Goal: Task Accomplishment & Management: Use online tool/utility

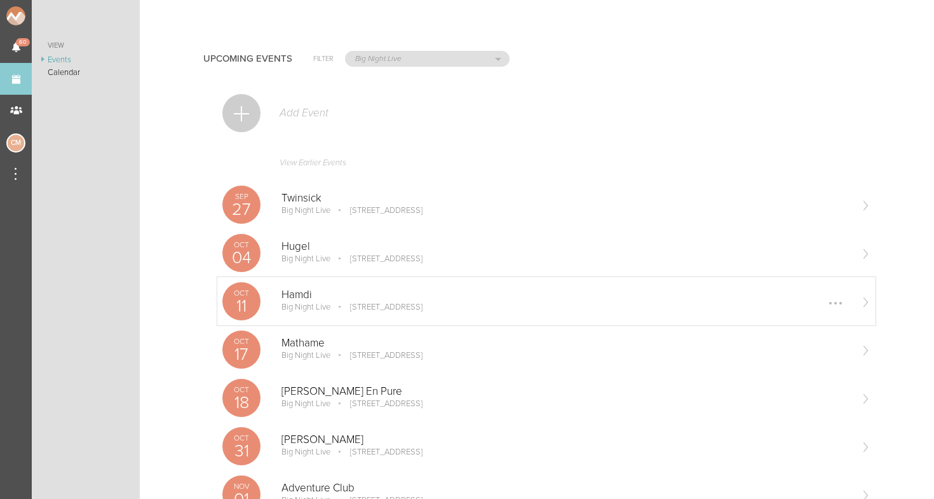
scroll to position [20, 0]
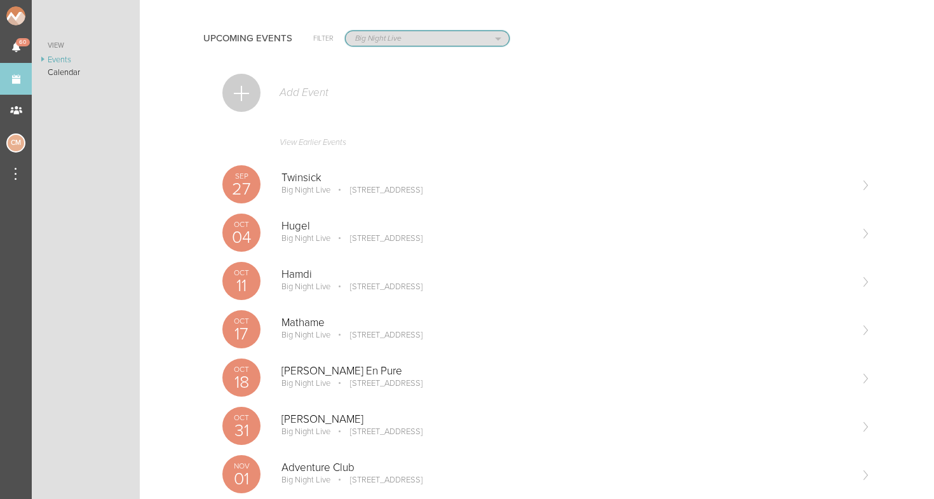
select select "1884"
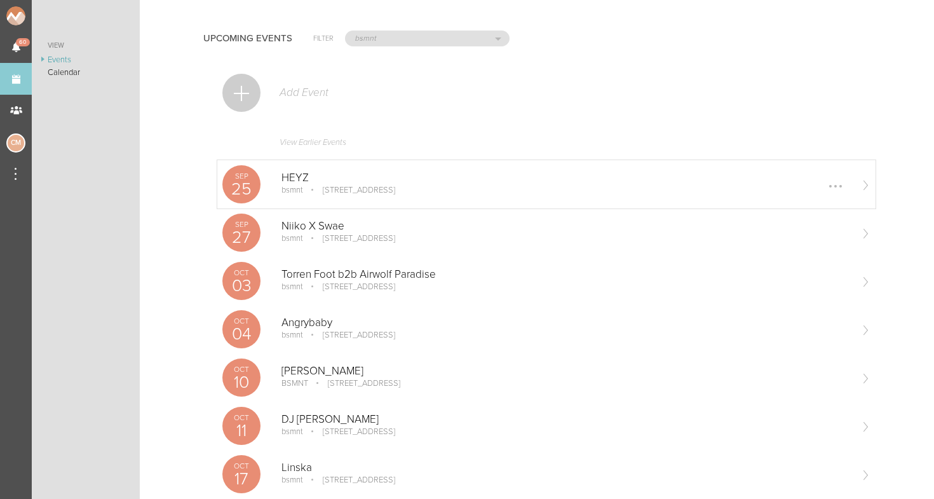
click at [314, 188] on p "[STREET_ADDRESS]" at bounding box center [350, 190] width 90 height 10
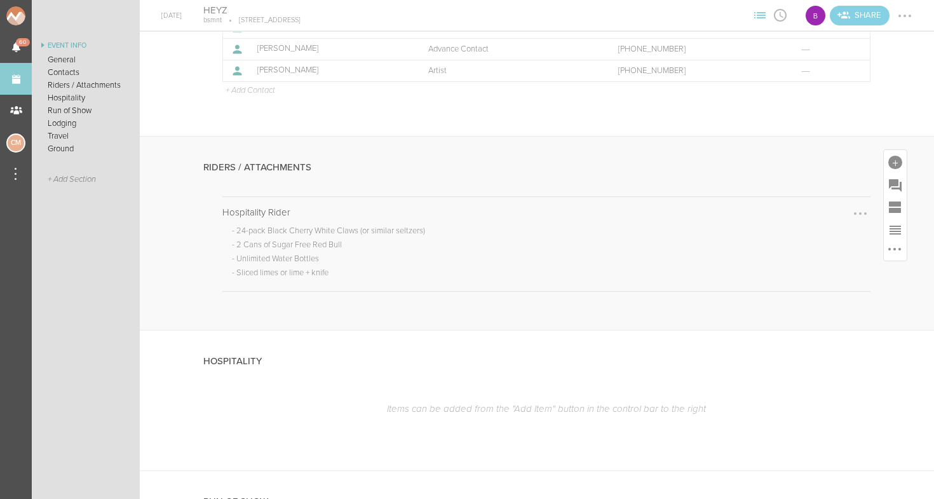
scroll to position [480, 0]
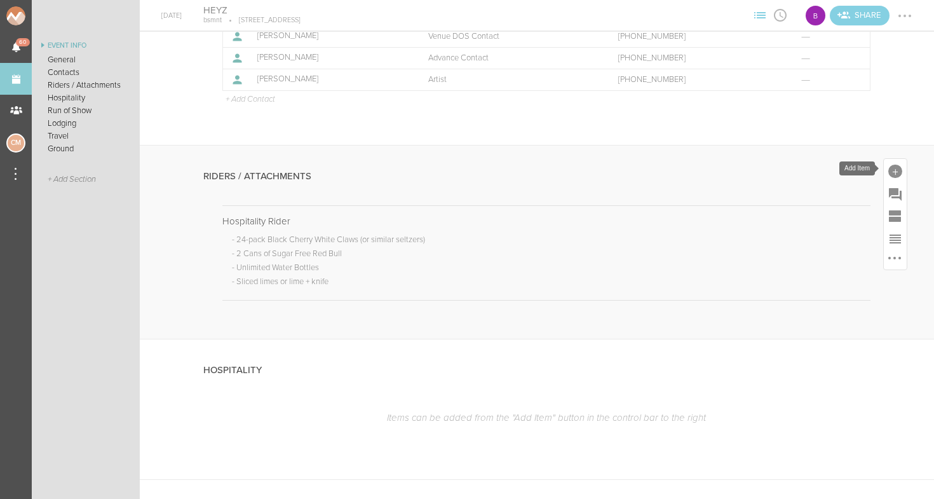
click at [891, 170] on div at bounding box center [895, 172] width 14 height 14
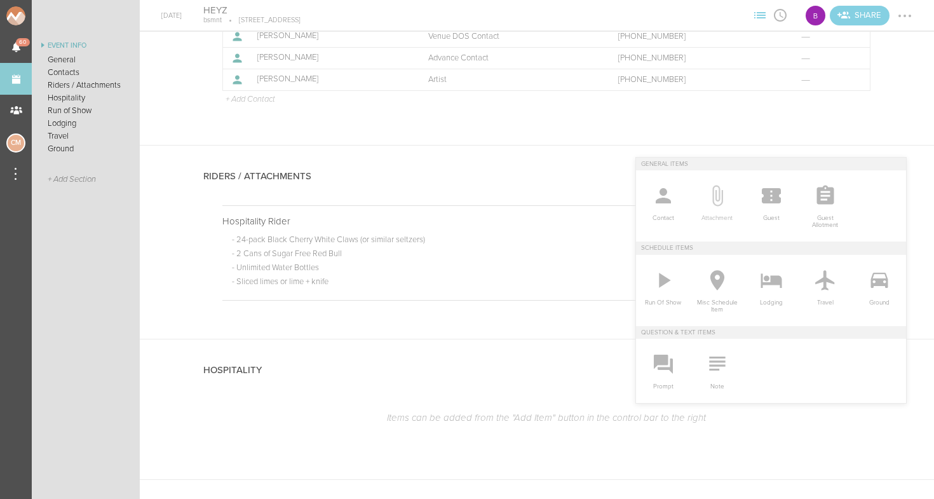
click at [722, 206] on icon at bounding box center [716, 195] width 25 height 25
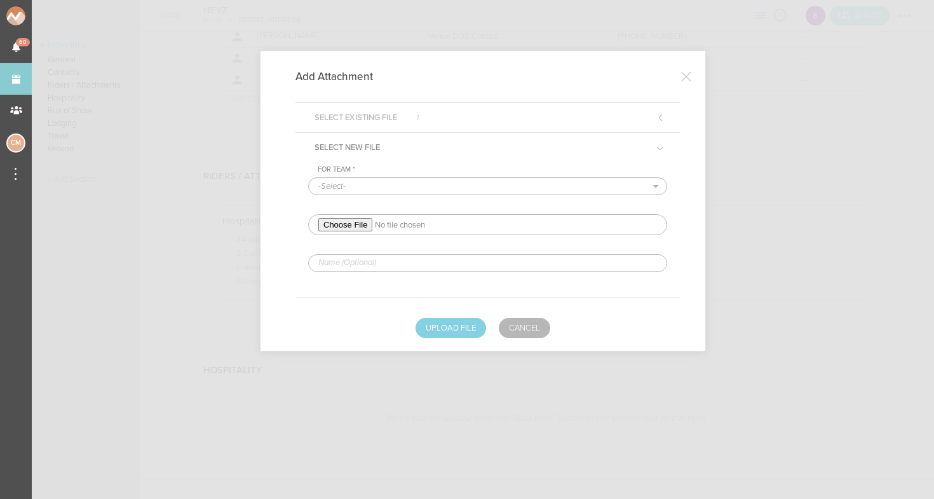
click at [347, 222] on input "file" at bounding box center [487, 224] width 359 height 21
type input "C:\fakepath\HEYZ Rider 2025 REDLINED.pdf"
click at [417, 265] on input "text" at bounding box center [487, 263] width 359 height 18
type input "REDLINED"
click at [457, 328] on button "Upload File" at bounding box center [450, 328] width 71 height 20
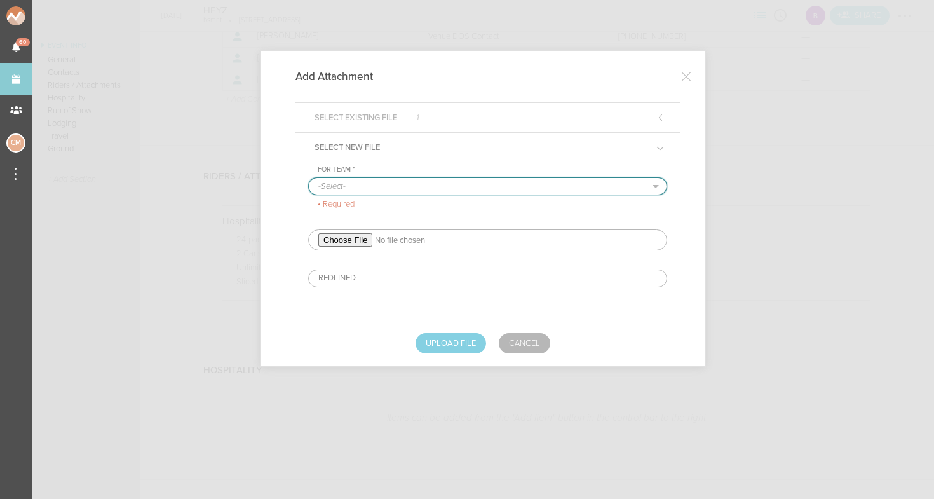
select select "1884"
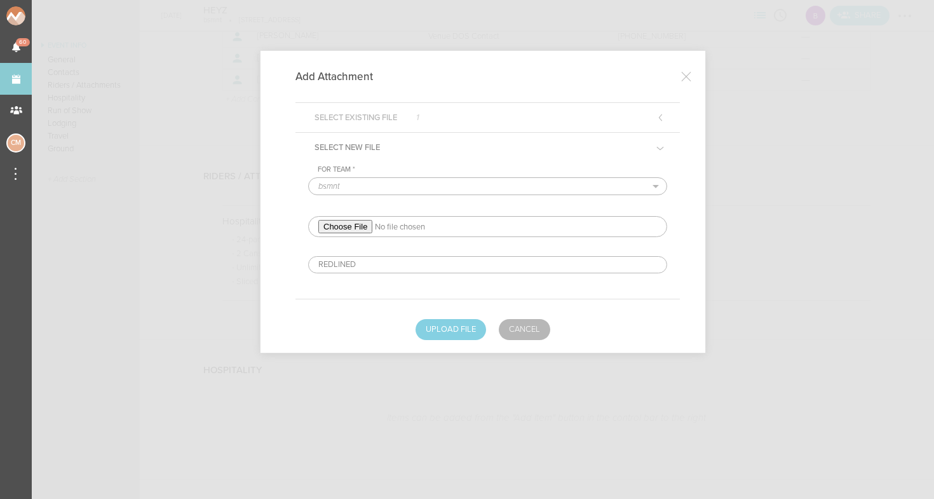
click at [454, 343] on div "Add Attachment Select Existing File 1 Select New File For Team * -Select- bsmnt…" at bounding box center [482, 202] width 445 height 302
click at [454, 332] on button "Upload File" at bounding box center [450, 328] width 71 height 20
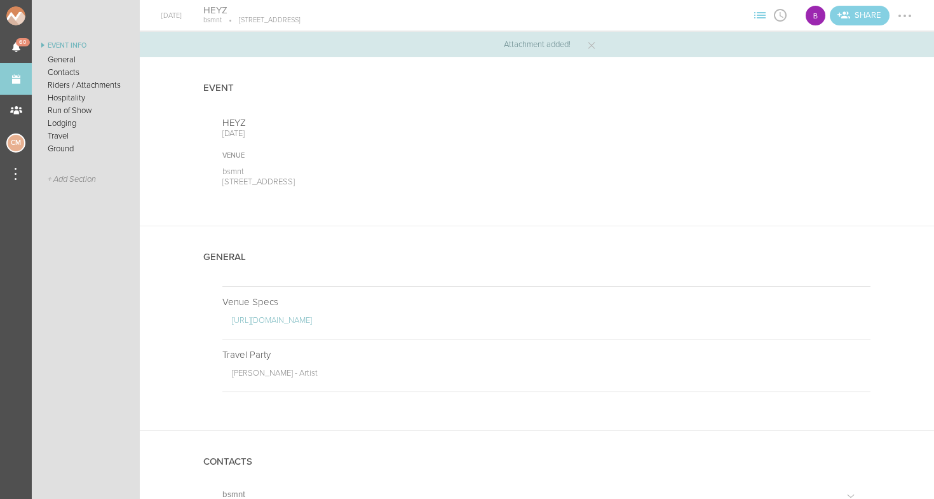
scroll to position [0, 0]
click at [17, 79] on link "Events" at bounding box center [16, 79] width 32 height 32
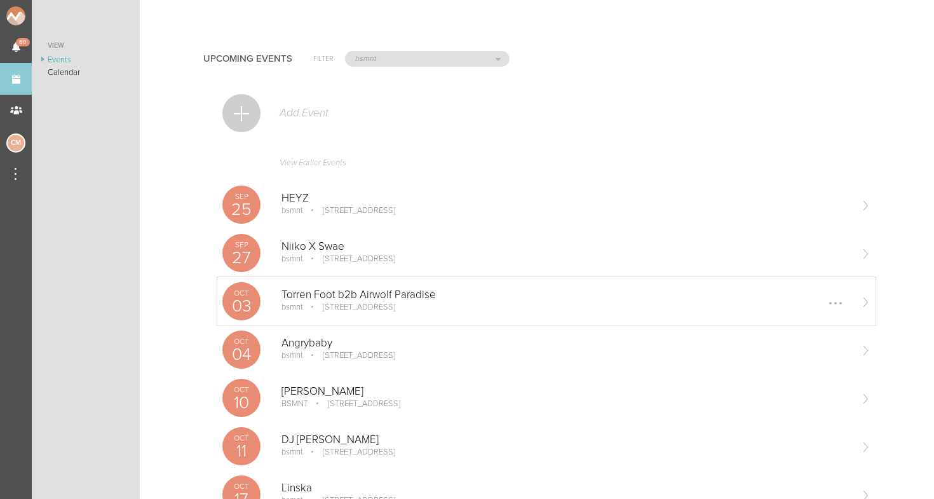
click at [342, 306] on p "[STREET_ADDRESS]" at bounding box center [350, 307] width 90 height 10
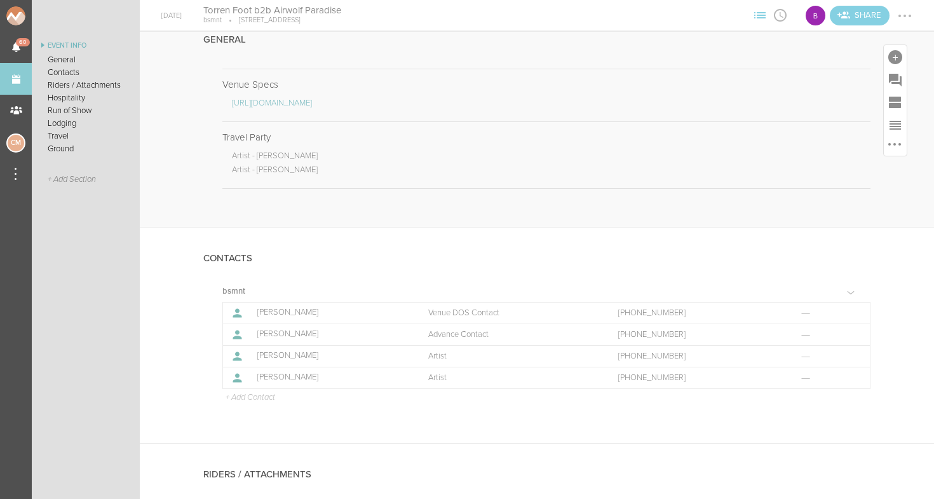
scroll to position [219, 0]
